Goal: Task Accomplishment & Management: Complete application form

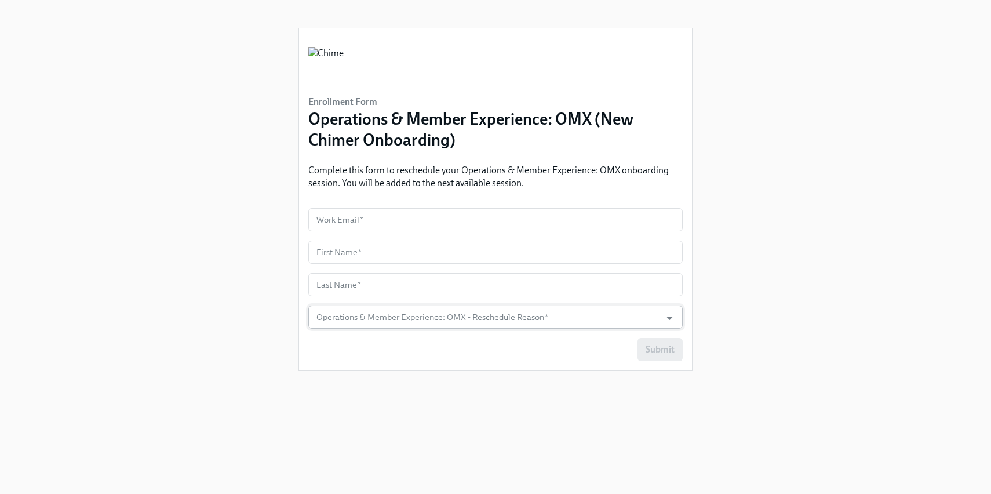
click at [365, 324] on input "Operations & Member Experience: OMX - Reschedule Reason   *" at bounding box center [484, 316] width 341 height 23
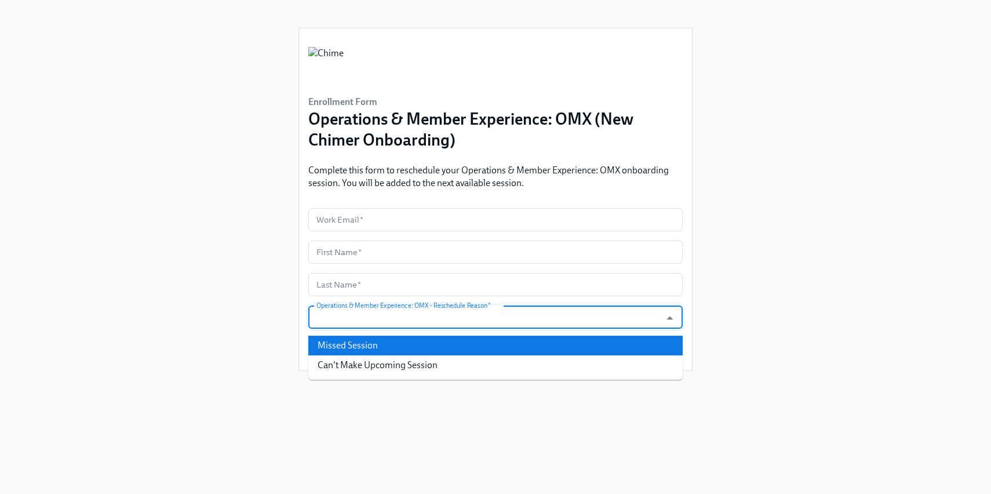
click at [348, 353] on li "Missed Session" at bounding box center [495, 345] width 374 height 20
type input "Missed Session"
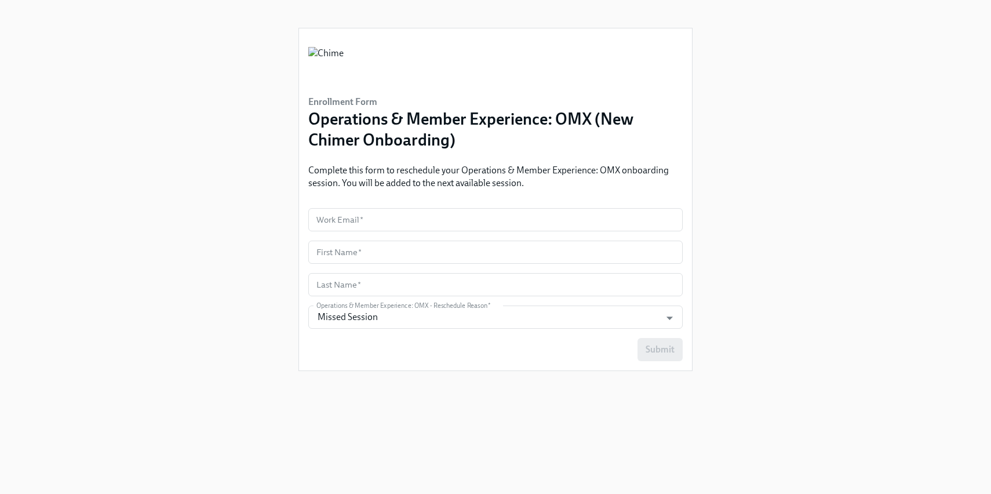
click at [294, 279] on div "Enrollment Form Operations & Member Experience: OMX (New Chimer Onboarding) Com…" at bounding box center [495, 233] width 935 height 466
click at [355, 215] on input "text" at bounding box center [495, 219] width 374 height 23
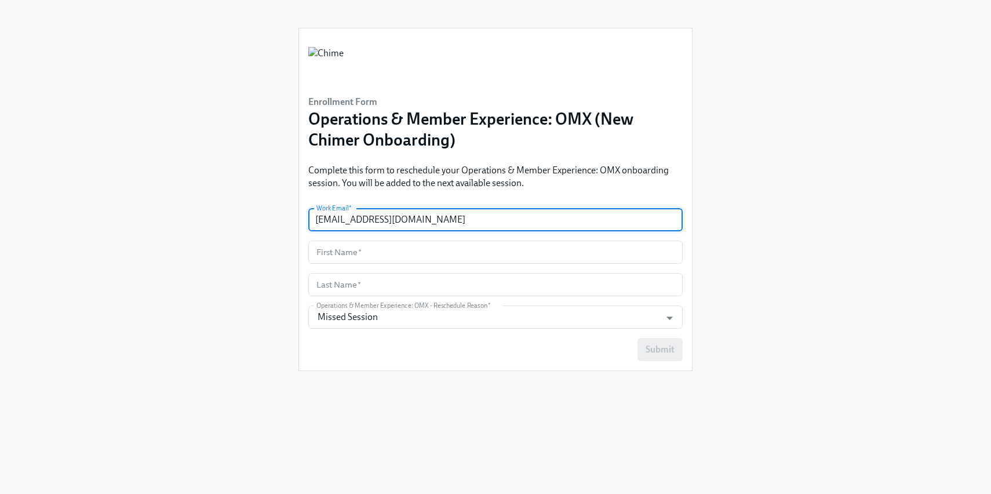
type input "[EMAIL_ADDRESS][DOMAIN_NAME]"
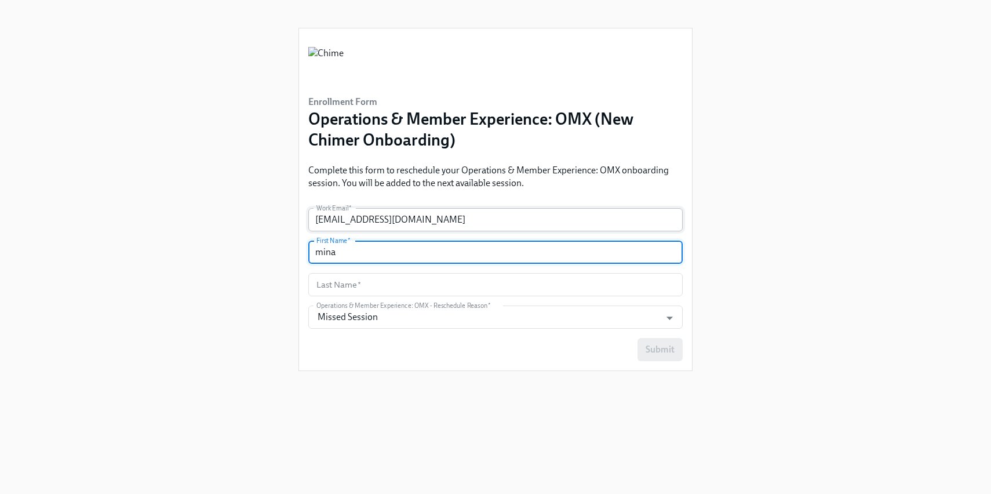
type input "mina"
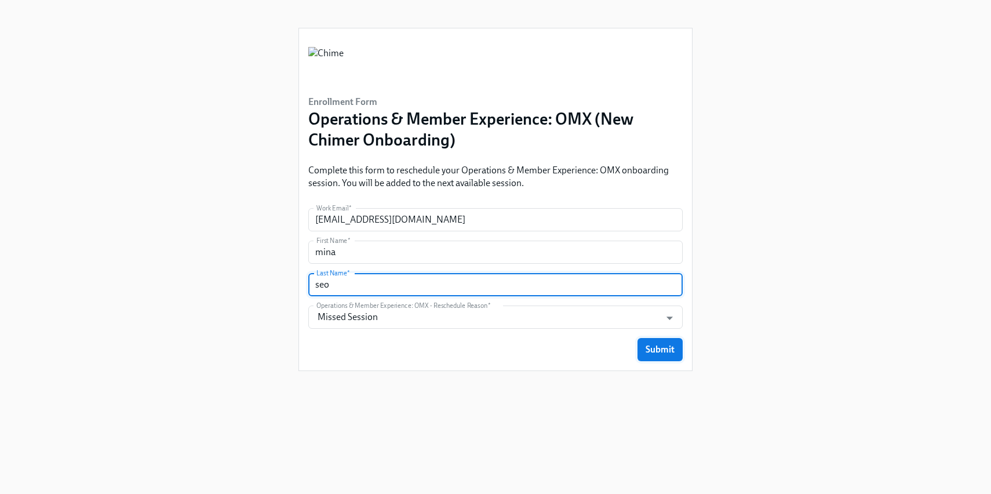
type input "seo"
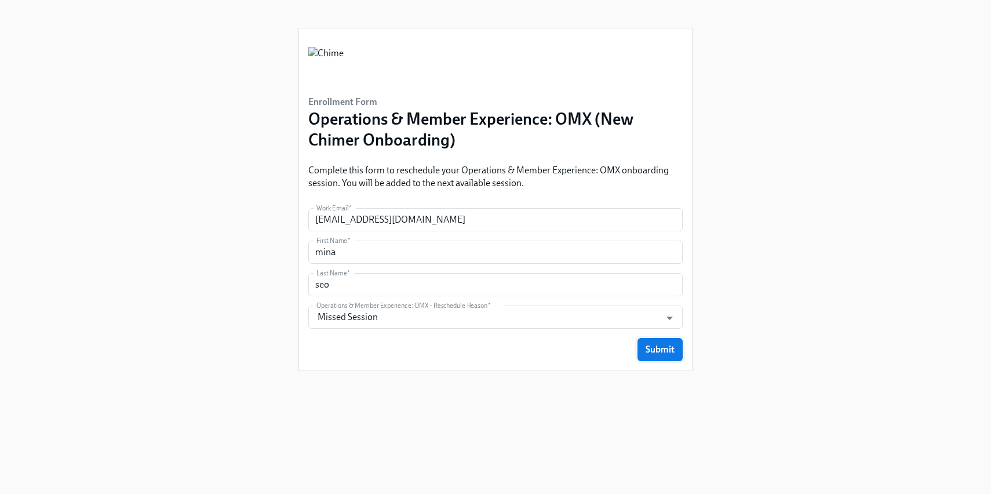
click at [674, 339] on button "Submit" at bounding box center [659, 349] width 45 height 23
